Goal: Task Accomplishment & Management: Manage account settings

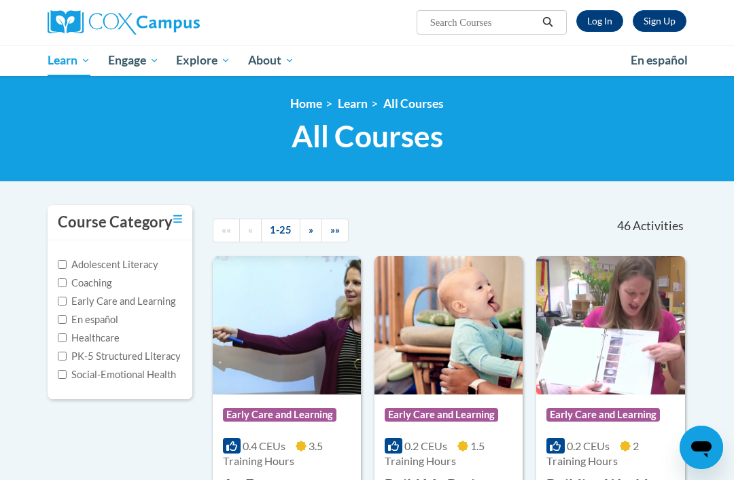
click at [58, 302] on input "Early Care and Learning" at bounding box center [62, 301] width 9 height 9
checkbox input "true"
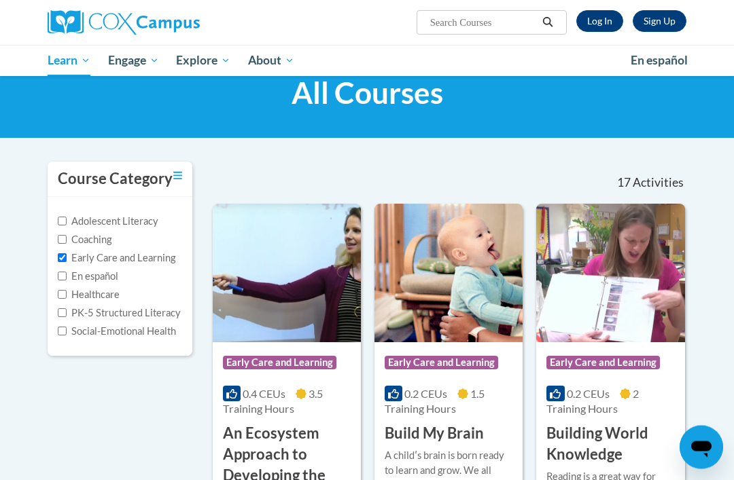
scroll to position [43, 0]
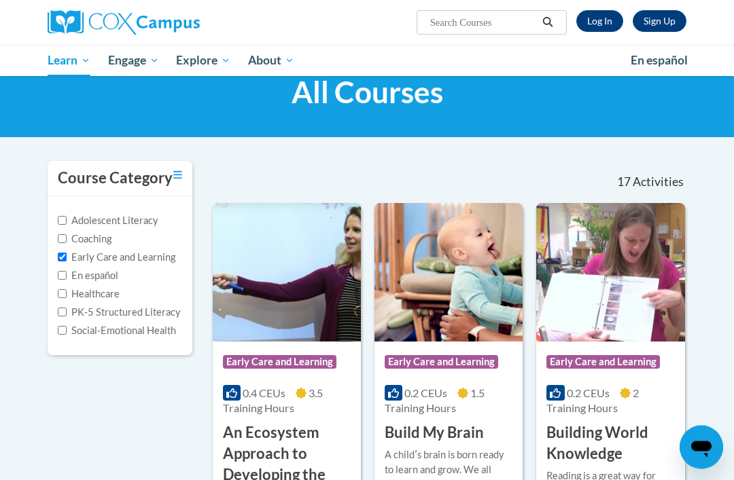
click at [485, 281] on img at bounding box center [448, 273] width 148 height 139
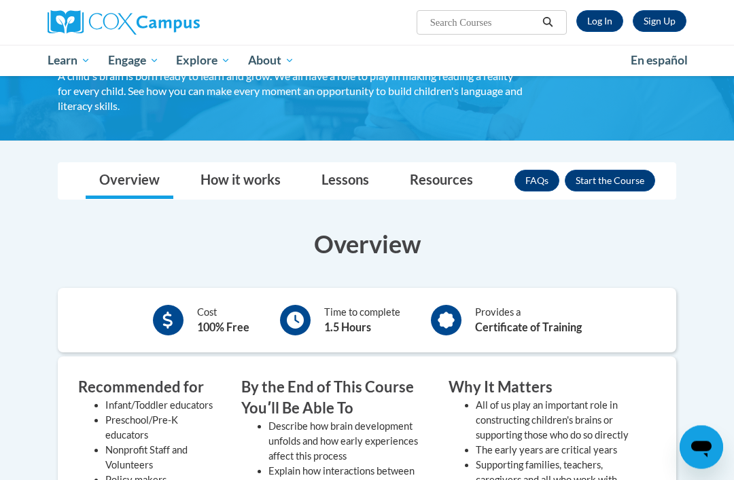
scroll to position [114, 0]
click at [612, 22] on link "Log In" at bounding box center [599, 21] width 47 height 22
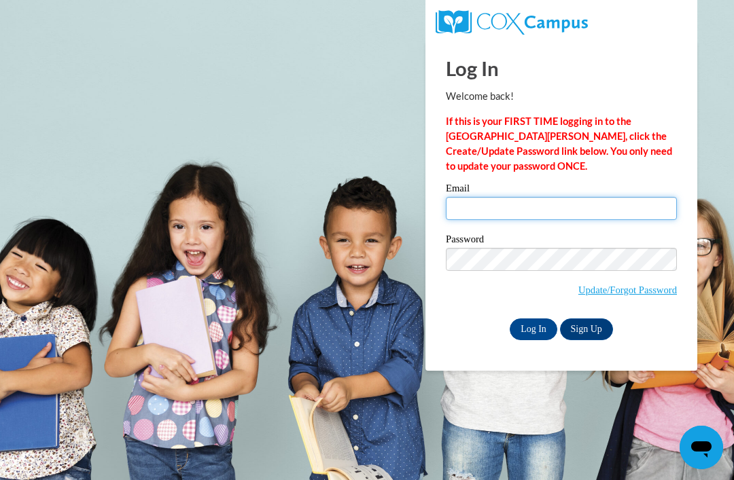
type input "[EMAIL_ADDRESS][DOMAIN_NAME]"
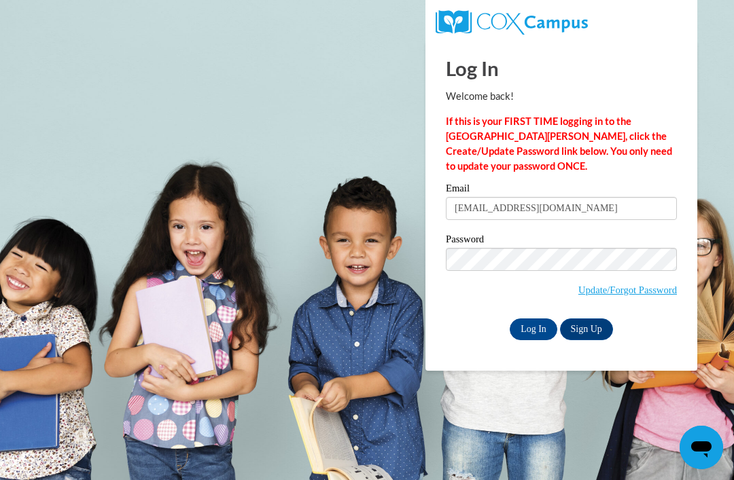
click at [533, 328] on input "Log In" at bounding box center [533, 330] width 48 height 22
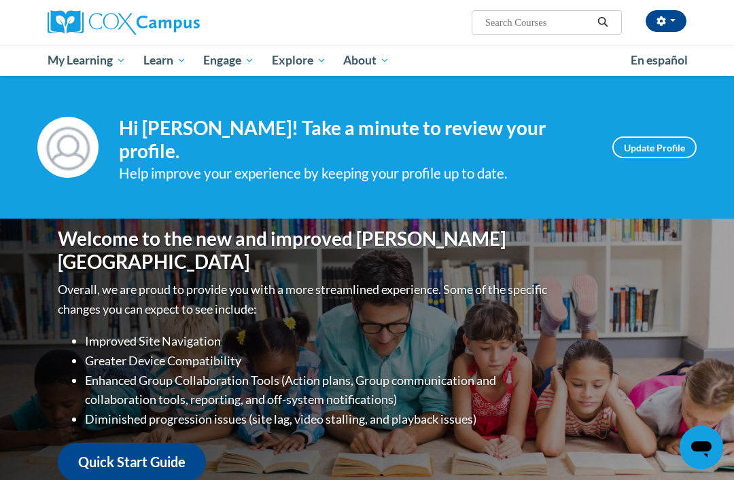
click at [0, 0] on span "Early Care and Learning" at bounding box center [0, 0] width 0 height 0
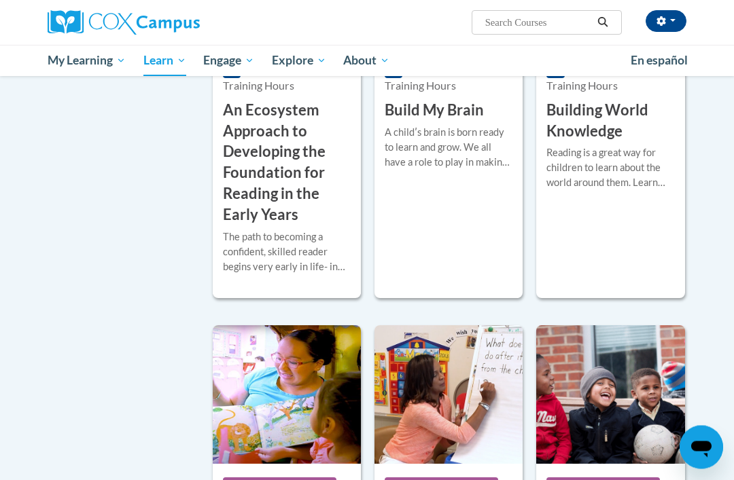
scroll to position [513, 0]
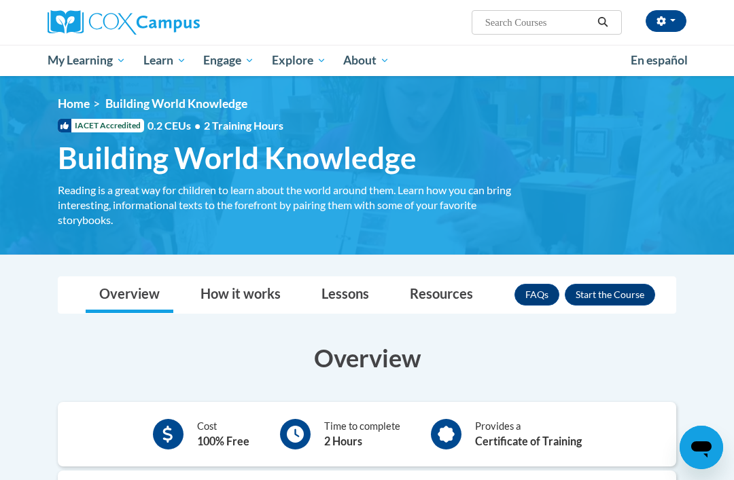
click at [710, 116] on img at bounding box center [367, 165] width 734 height 179
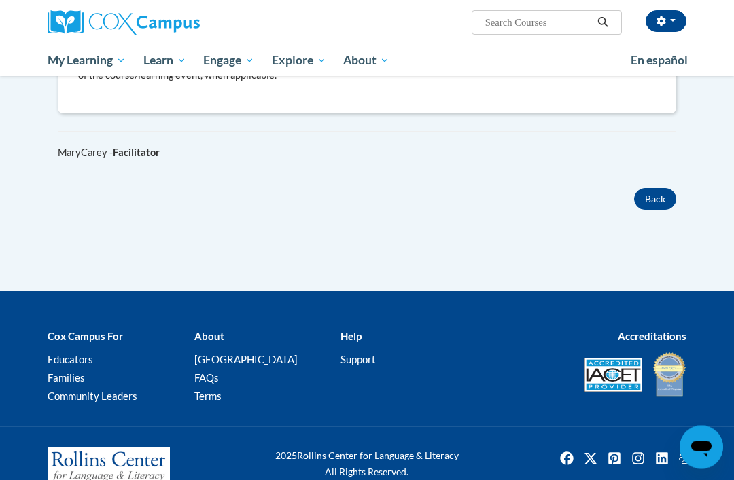
scroll to position [784, 0]
